Goal: Communication & Community: Participate in discussion

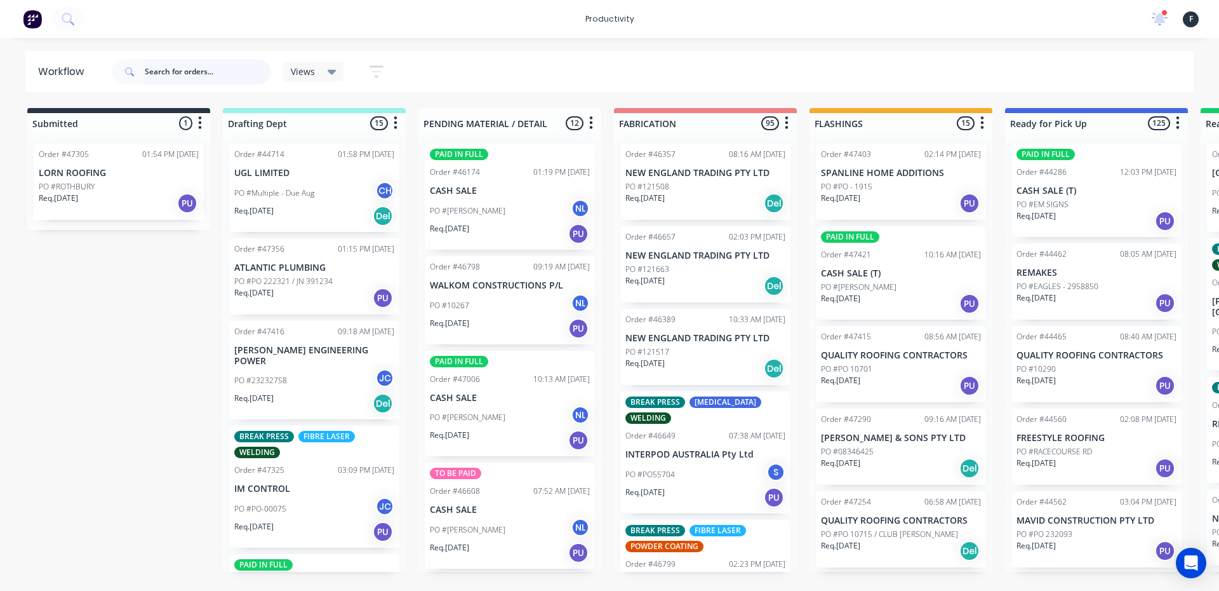
click at [201, 79] on input "text" at bounding box center [208, 71] width 126 height 25
type input "47290"
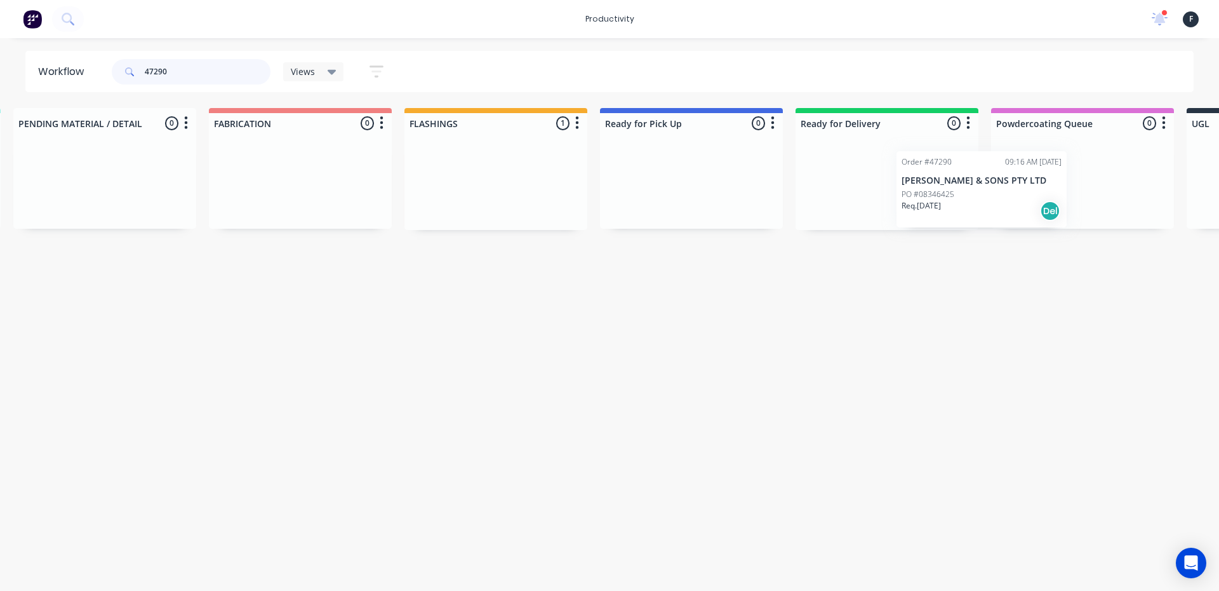
scroll to position [0, 406]
click at [916, 201] on div "Submitted 0 Sort By Created date Required date Order number Customer name Most …" at bounding box center [643, 169] width 2118 height 122
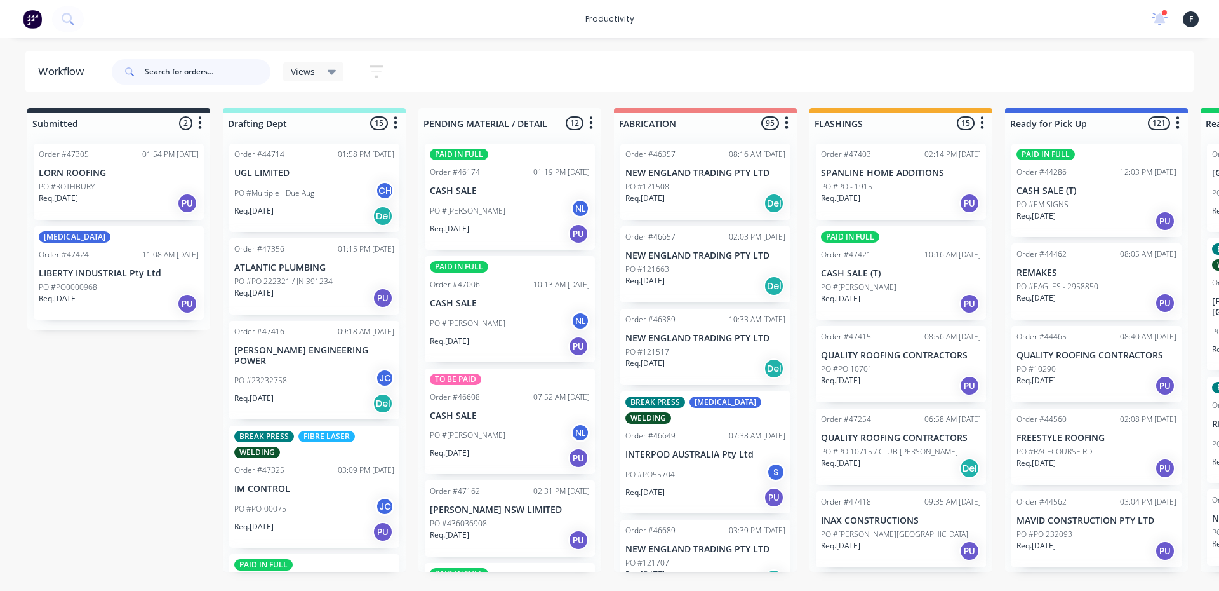
click at [186, 70] on input "text" at bounding box center [208, 71] width 126 height 25
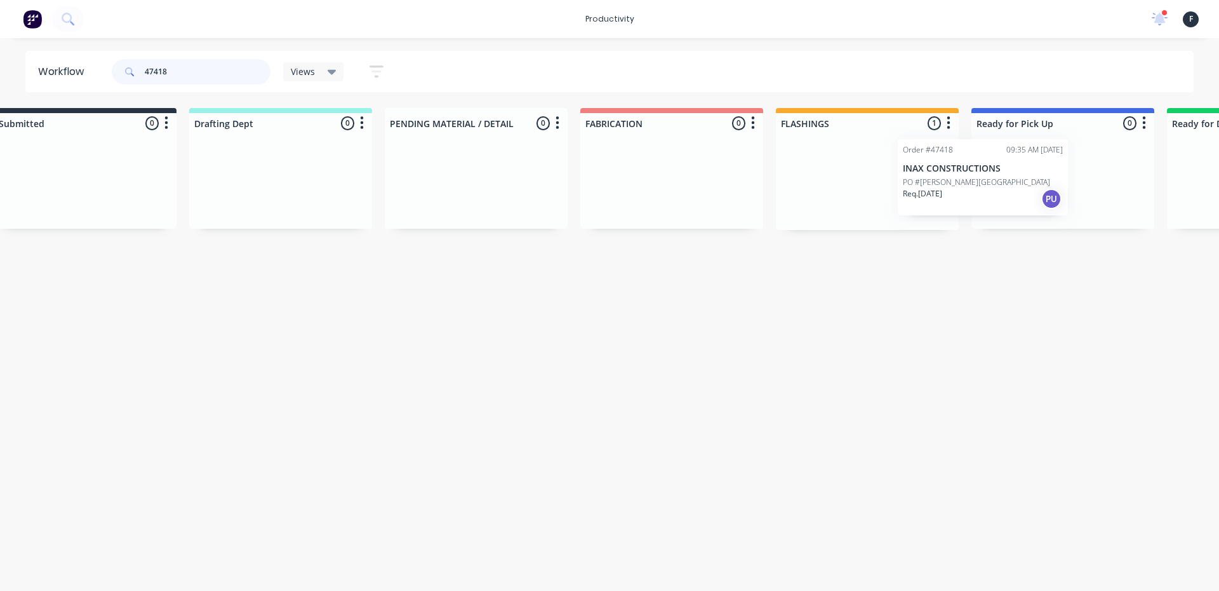
drag, startPoint x: 870, startPoint y: 203, endPoint x: 961, endPoint y: 195, distance: 91.8
click at [961, 195] on div "Submitted 0 Sort By Created date Required date Order number Customer name Most …" at bounding box center [1016, 169] width 2118 height 122
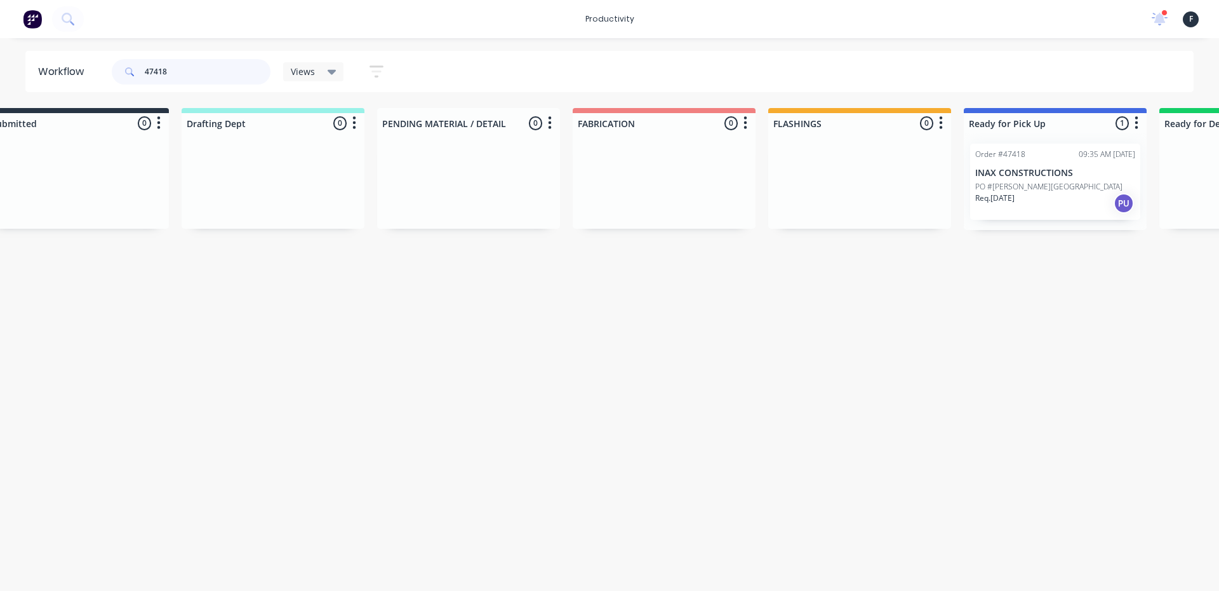
type input "47418"
click at [1016, 175] on p "INAX CONSTRUCTIONS" at bounding box center [1055, 173] width 160 height 11
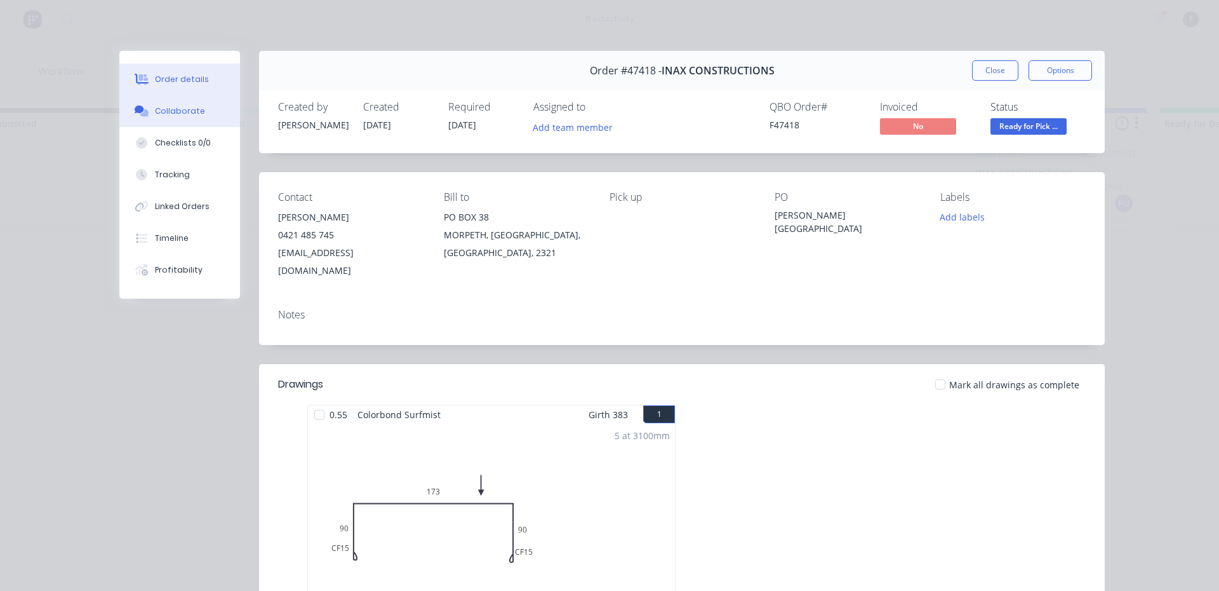
click at [206, 119] on button "Collaborate" at bounding box center [179, 111] width 121 height 32
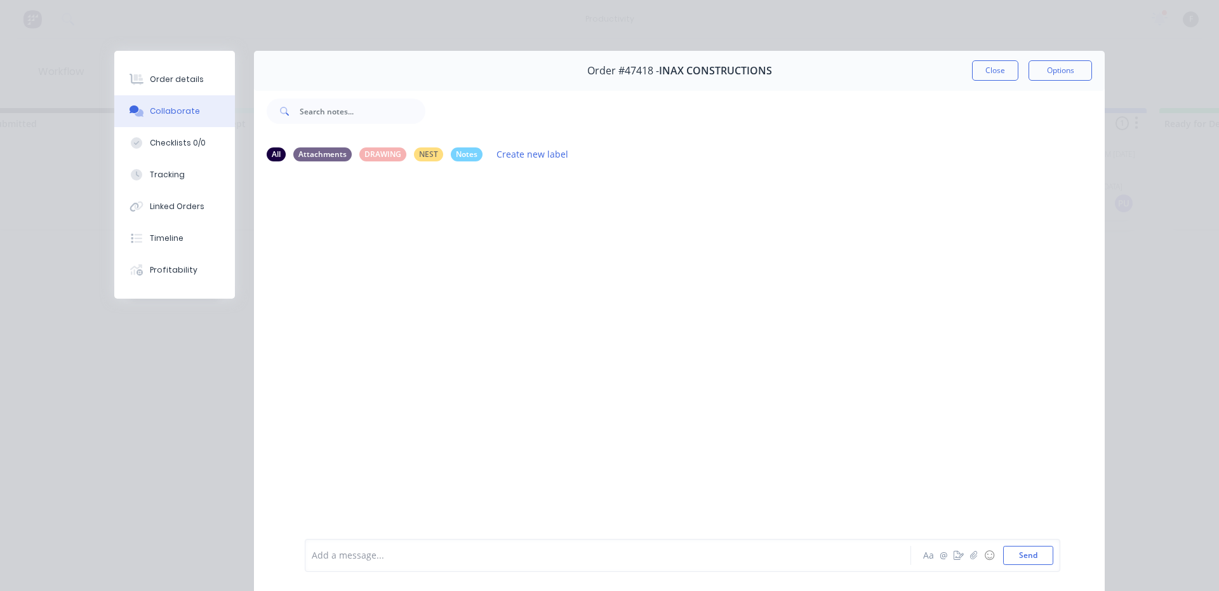
click at [466, 547] on div "Add a message..." at bounding box center [590, 554] width 556 height 19
click at [996, 65] on button "Close" at bounding box center [995, 70] width 46 height 20
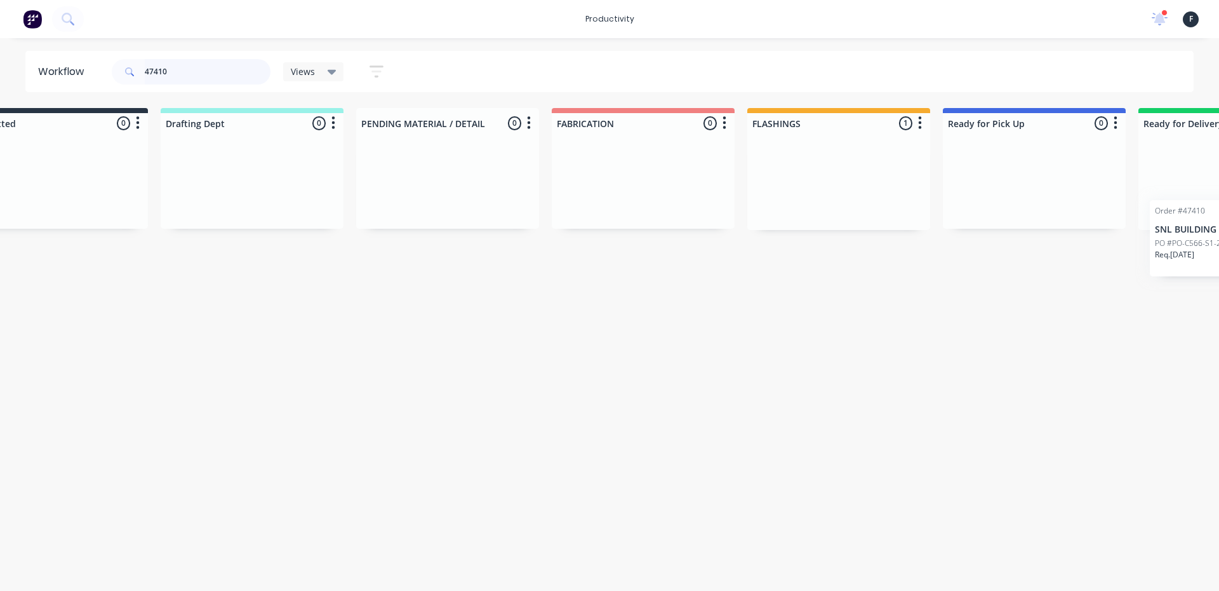
scroll to position [0, 255]
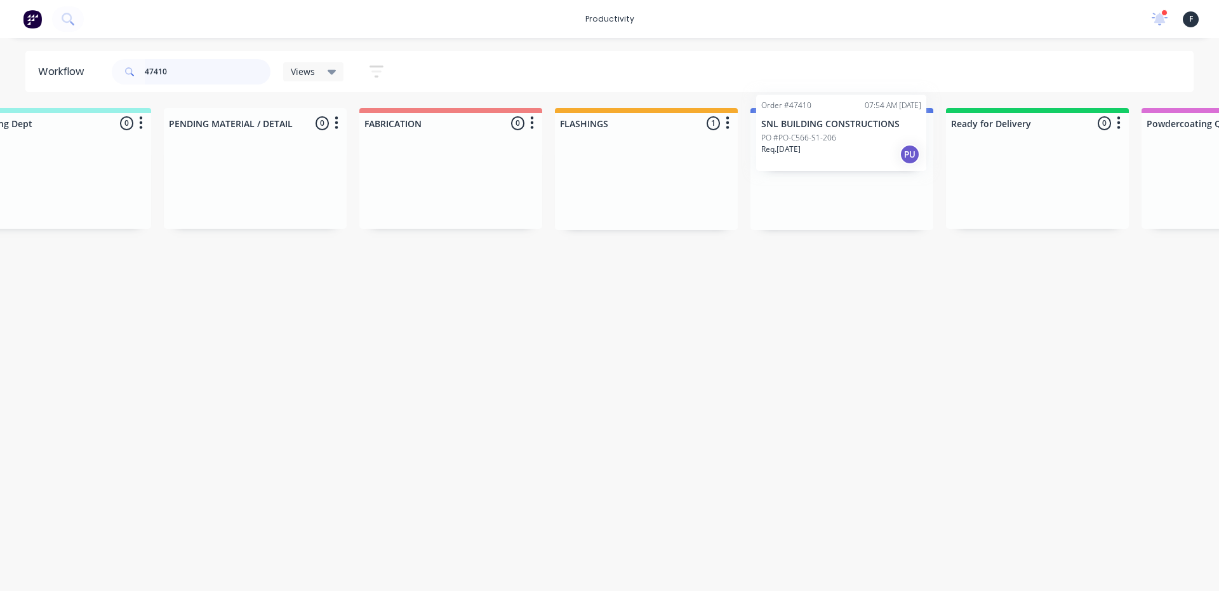
drag, startPoint x: 889, startPoint y: 182, endPoint x: 794, endPoint y: 162, distance: 97.3
click at [801, 146] on div "Submitted 0 Sort By Created date Required date Order number Customer name Most …" at bounding box center [795, 169] width 2118 height 122
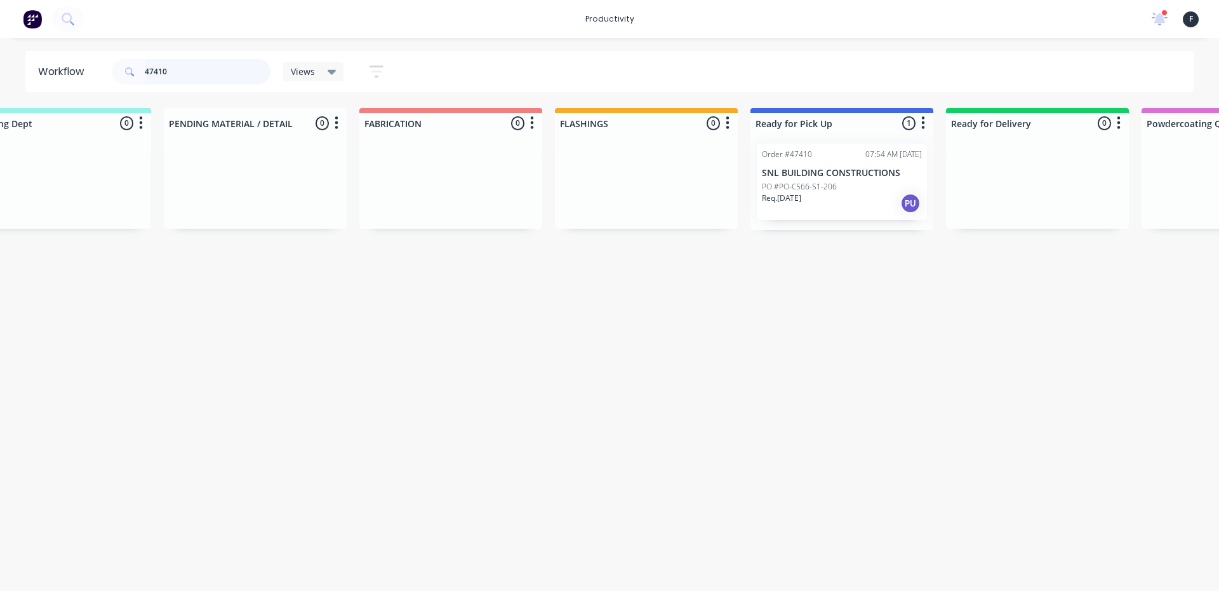
type input "47410"
click at [802, 163] on div "Order #47410 07:54 AM 01/09/25 SNL BUILDING CONSTRUCTIONS PO #PO-C566-S1-206 Re…" at bounding box center [842, 181] width 170 height 76
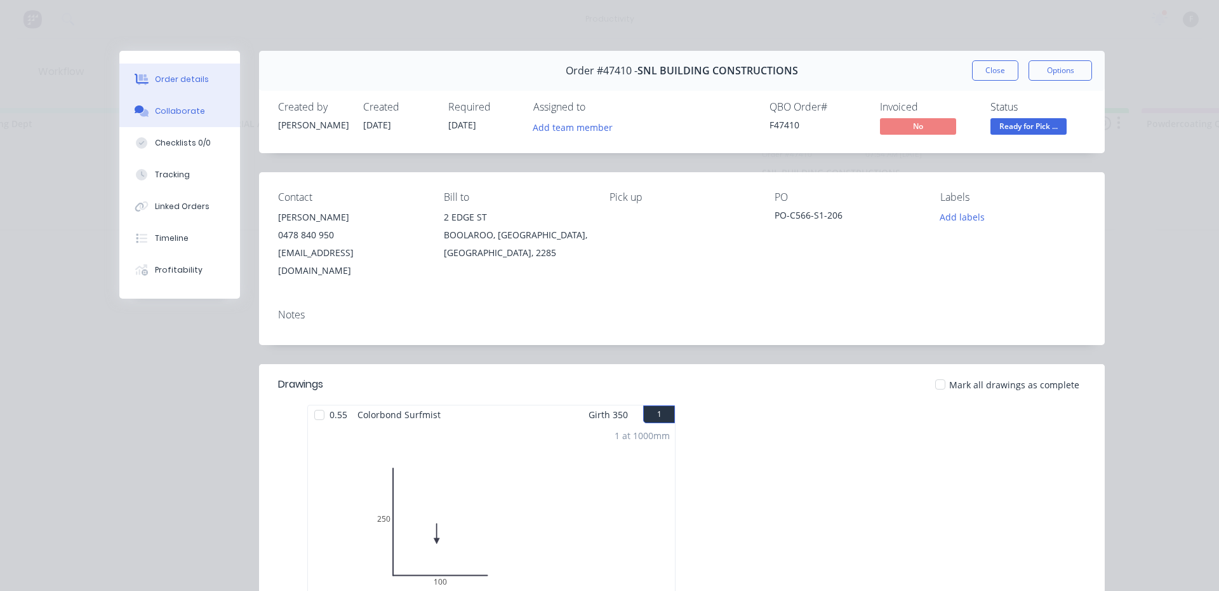
click at [161, 116] on div "Collaborate" at bounding box center [180, 110] width 50 height 11
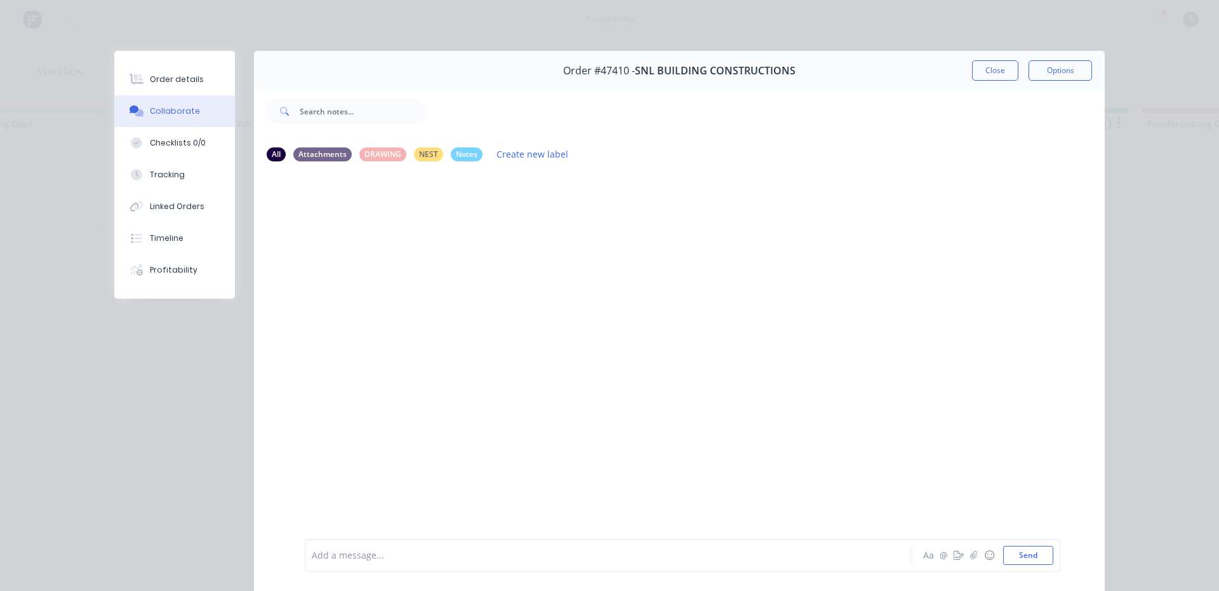
click at [449, 547] on div "Add a message..." at bounding box center [590, 554] width 556 height 19
